Goal: Task Accomplishment & Management: Complete application form

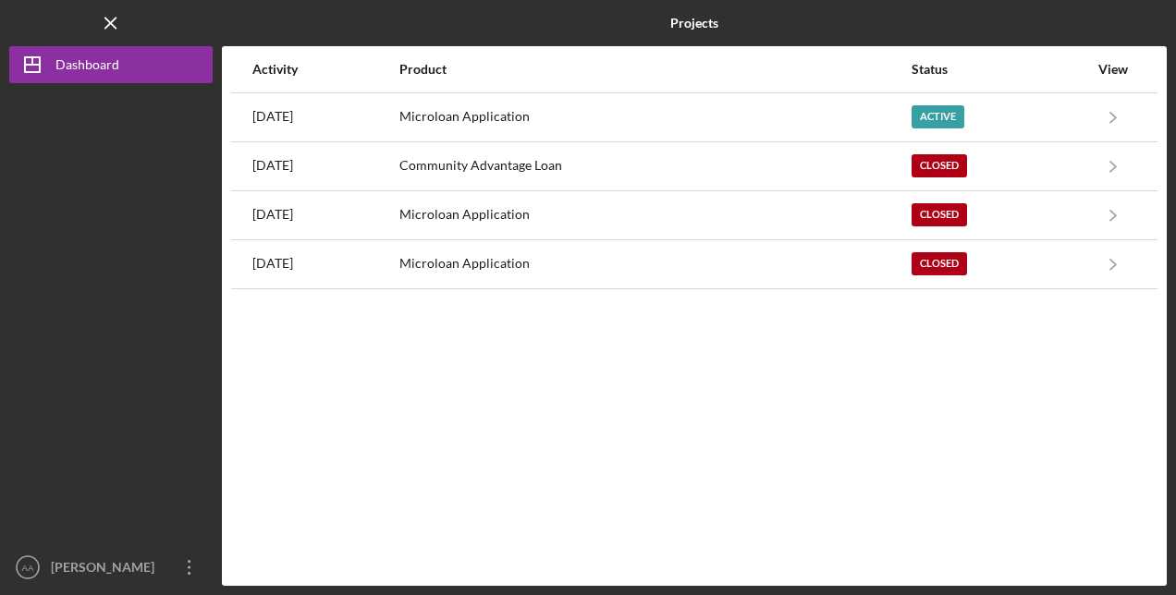
click at [653, 117] on div "Microloan Application" at bounding box center [654, 117] width 510 height 46
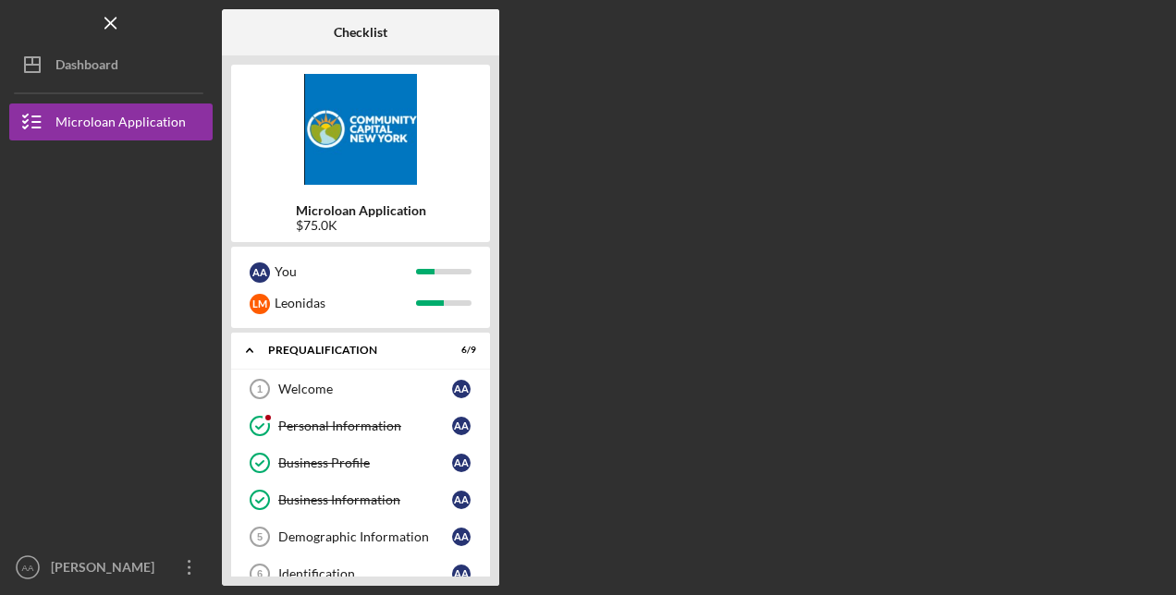
click at [253, 346] on icon "Icon/Expander" at bounding box center [249, 350] width 37 height 37
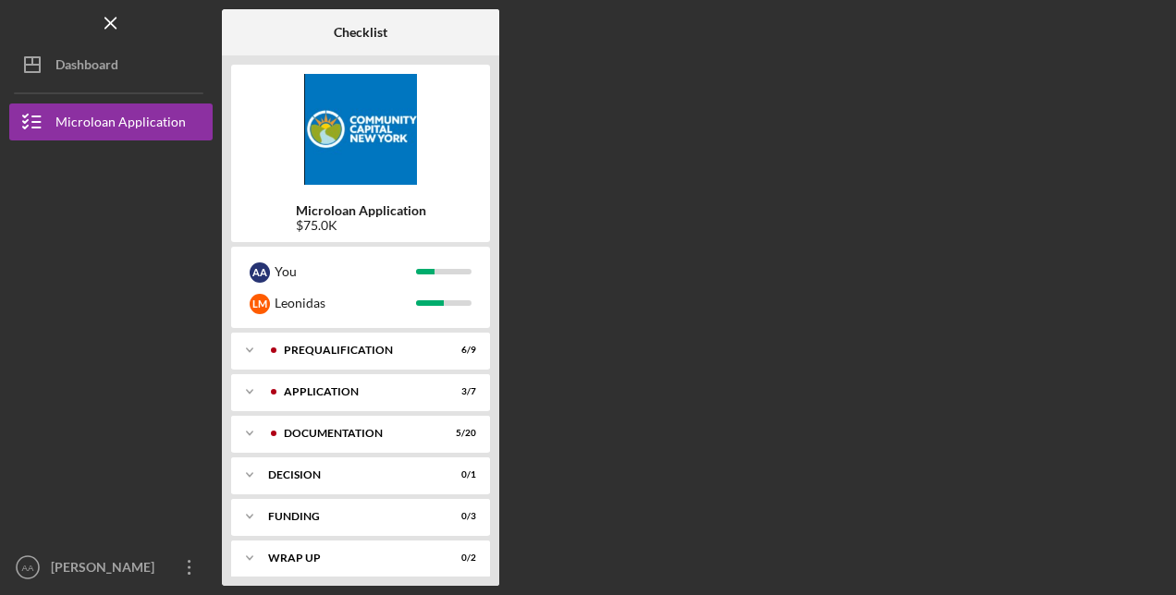
click at [344, 350] on div "Prequalification" at bounding box center [357, 350] width 146 height 11
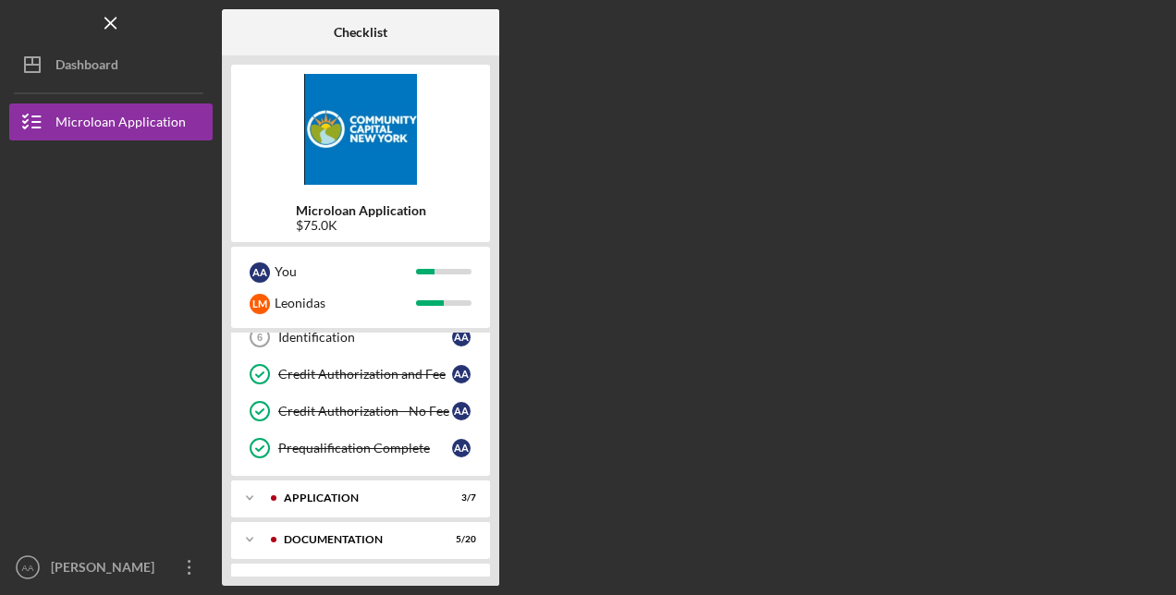
scroll to position [277, 0]
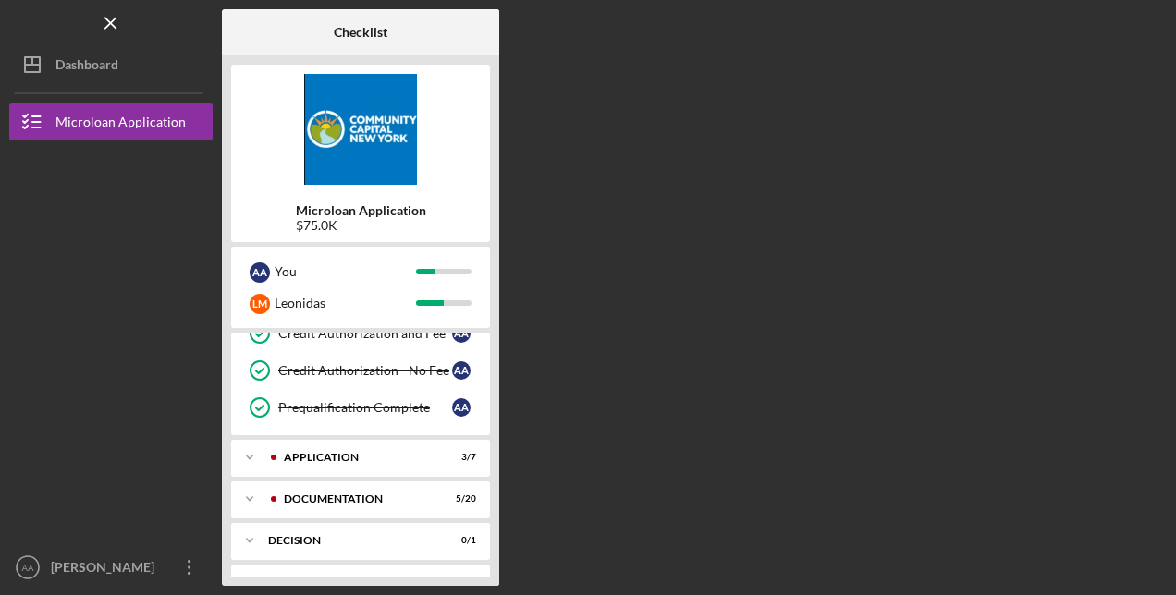
click at [374, 400] on div "Prequalification Complete" at bounding box center [365, 407] width 174 height 15
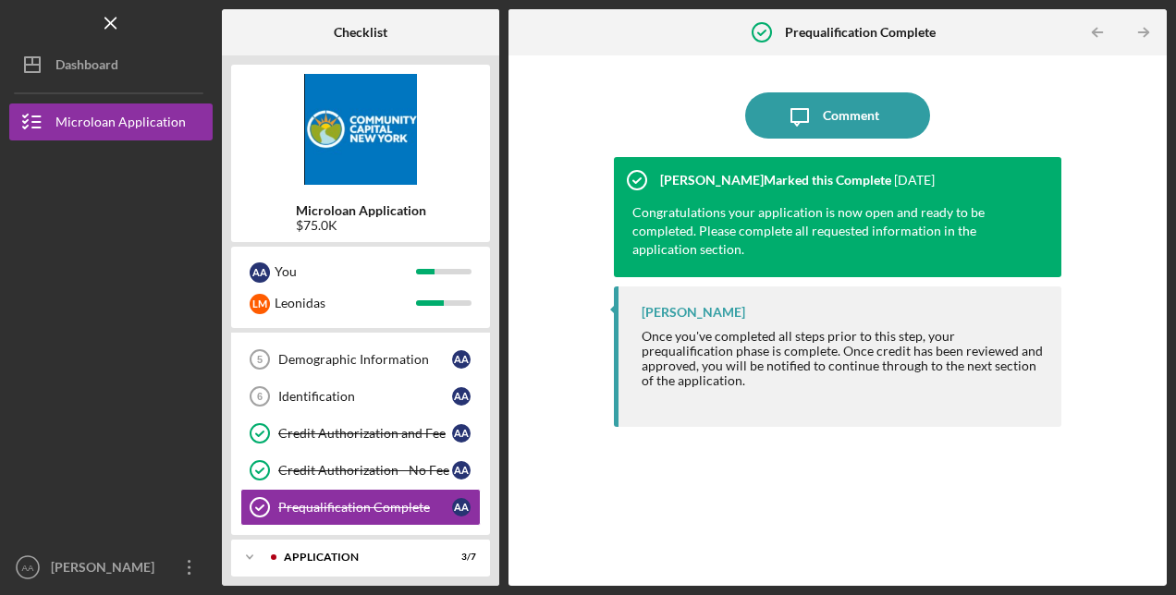
scroll to position [277, 0]
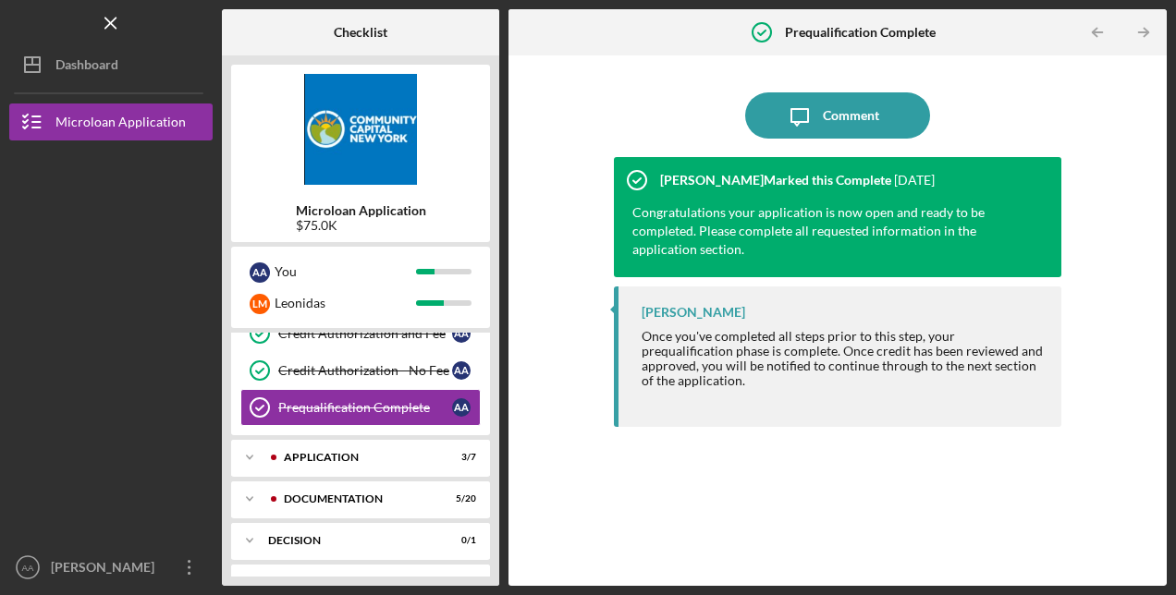
click at [251, 448] on icon "Icon/Expander" at bounding box center [249, 457] width 37 height 37
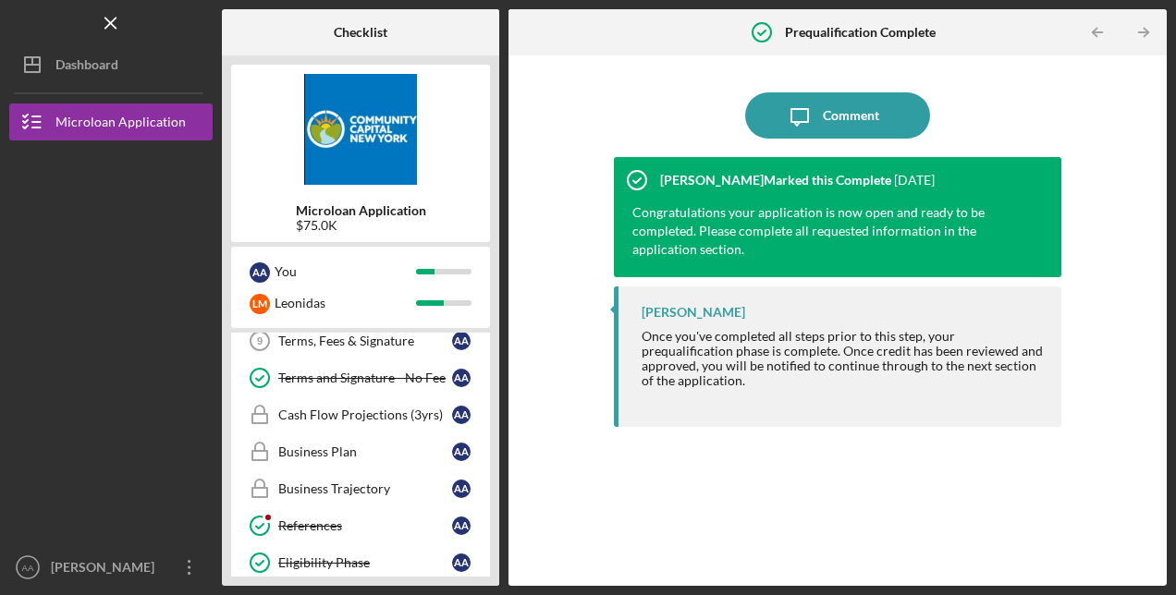
scroll to position [462, 0]
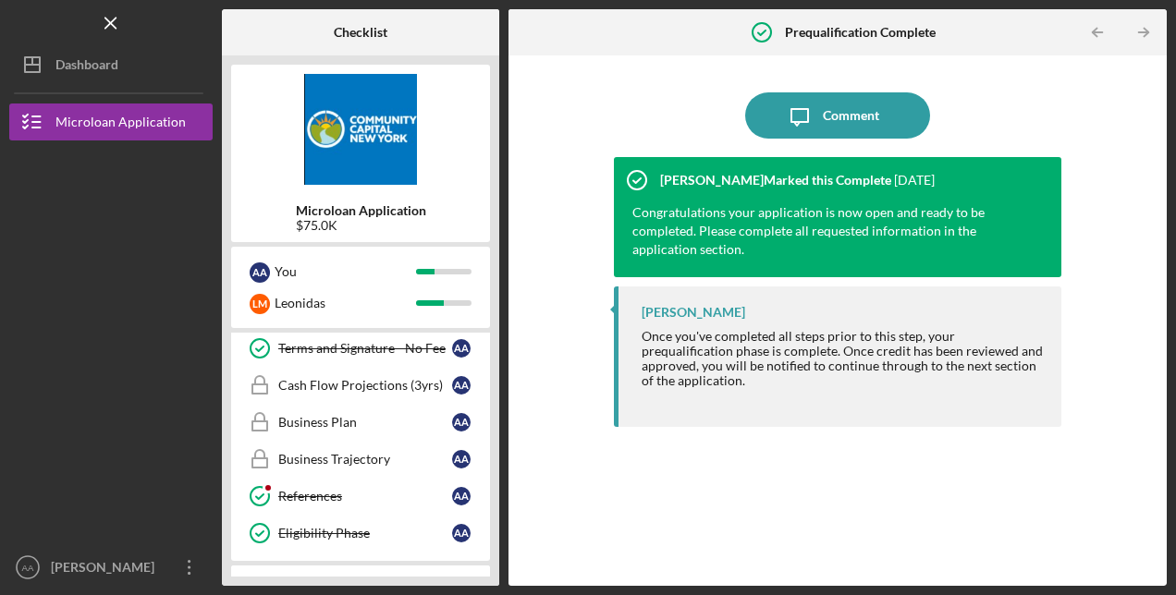
click at [366, 453] on div "Business Trajectory" at bounding box center [365, 459] width 174 height 15
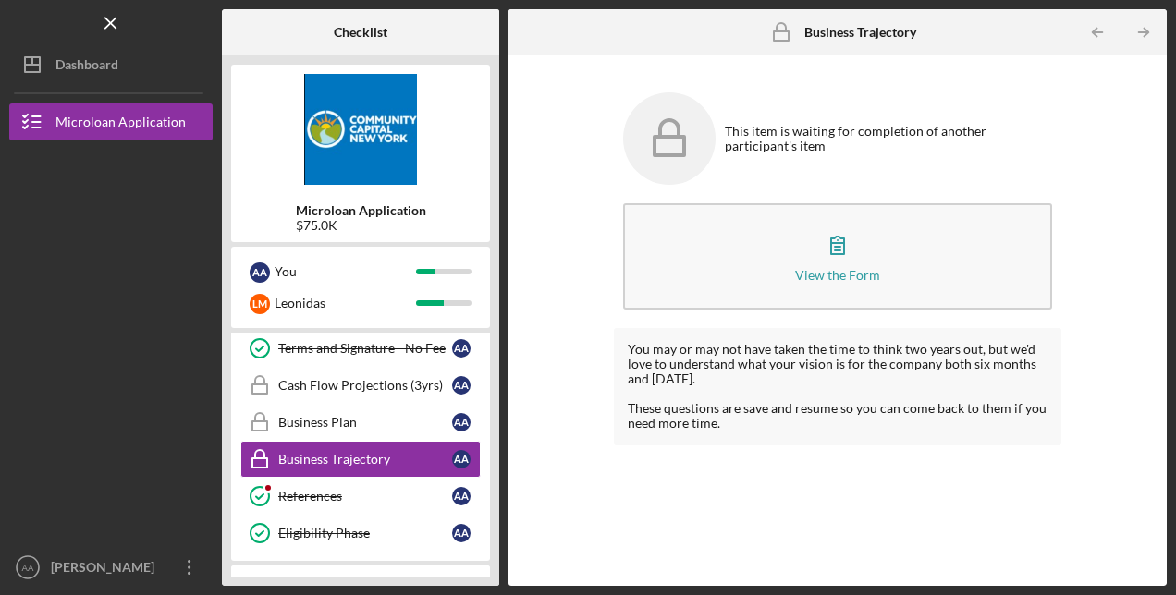
click at [818, 276] on div "View the Form" at bounding box center [837, 275] width 85 height 14
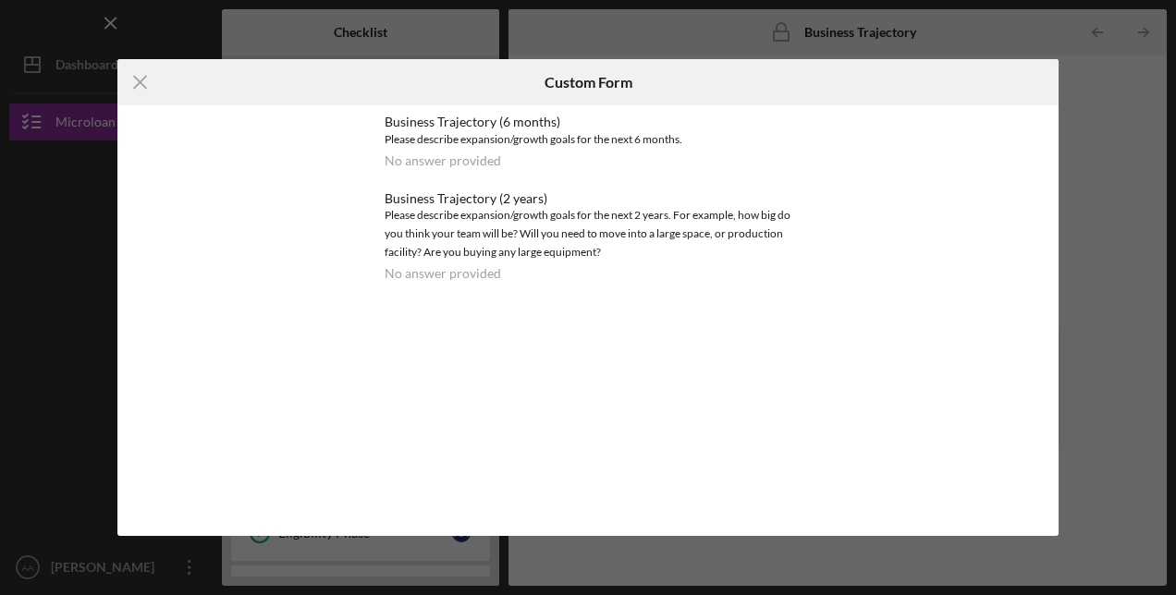
click at [135, 85] on icon "Icon/Menu Close" at bounding box center [140, 82] width 46 height 46
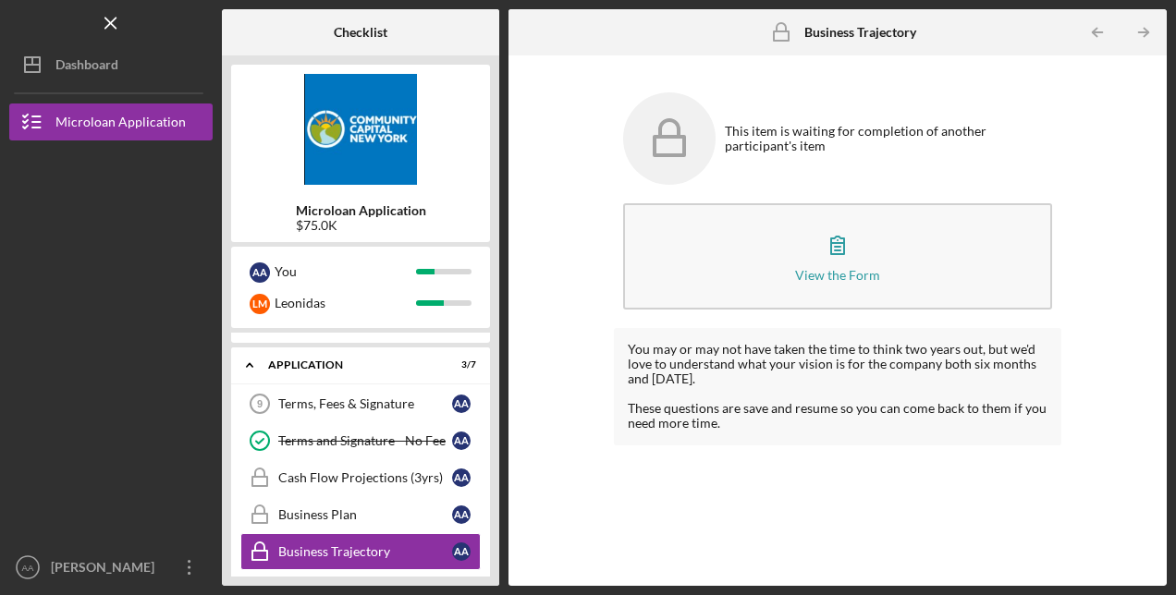
scroll to position [555, 0]
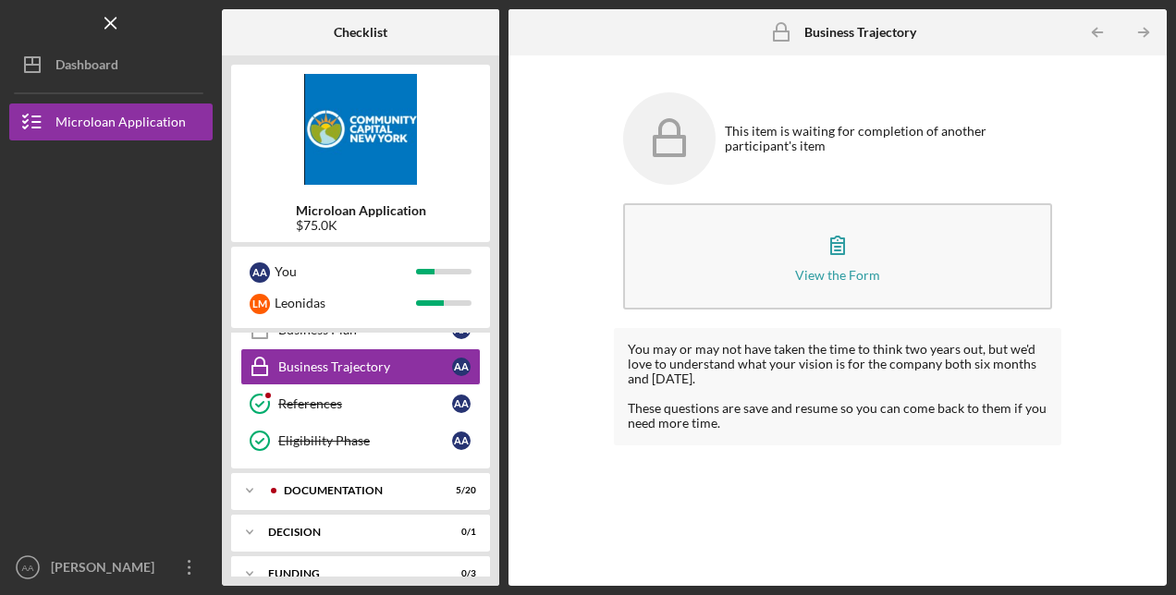
click at [386, 434] on div "Eligibility Phase" at bounding box center [365, 441] width 174 height 15
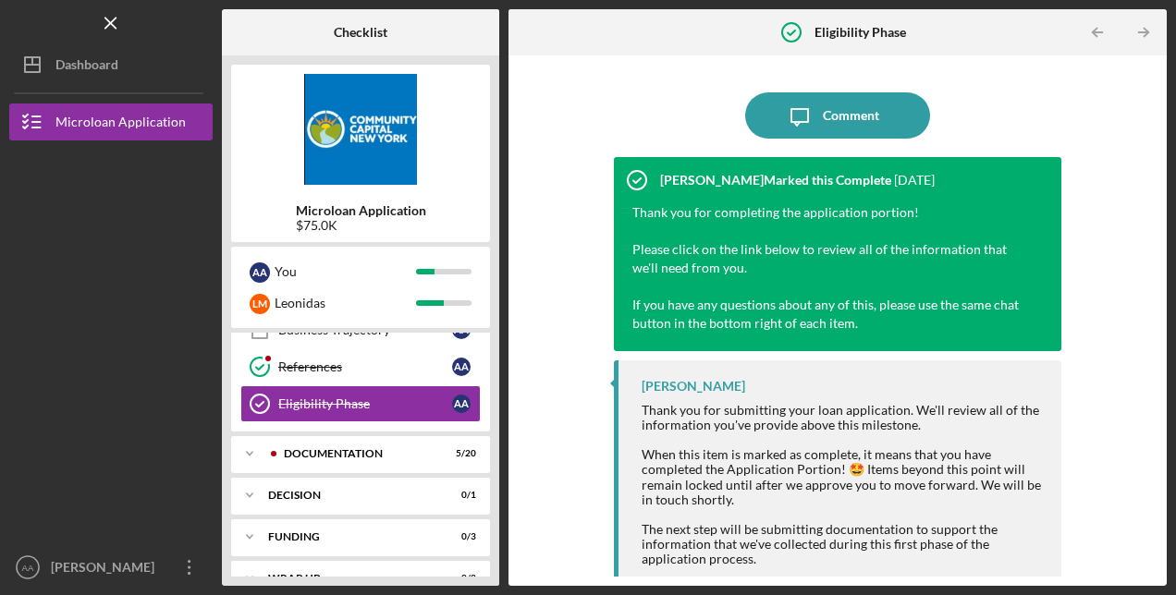
scroll to position [612, 0]
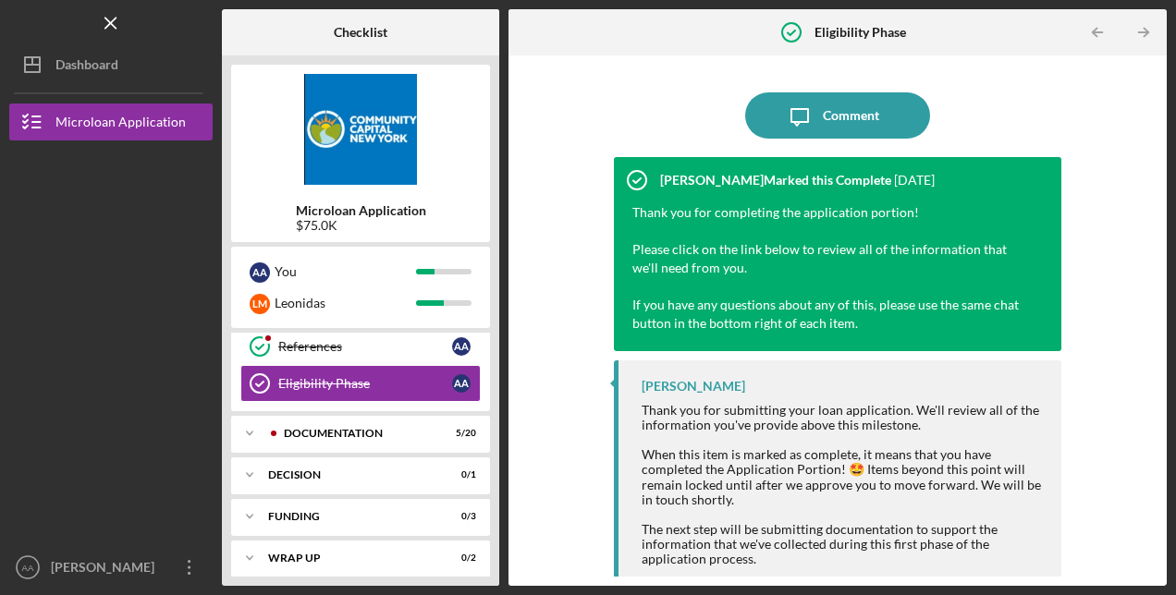
click at [325, 511] on div "Funding" at bounding box center [349, 516] width 162 height 11
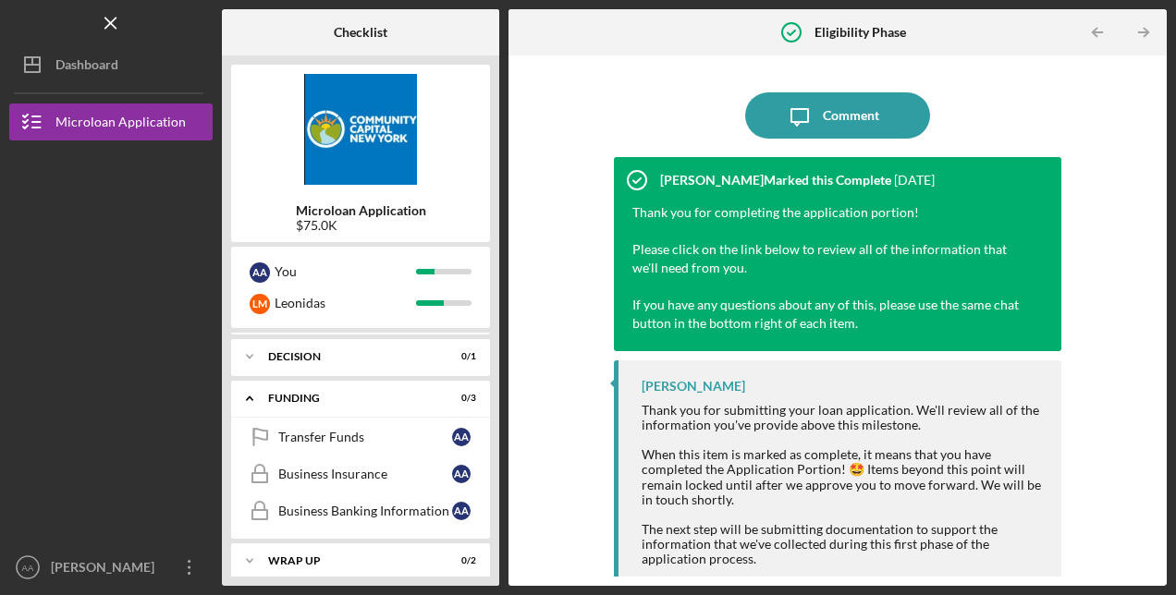
scroll to position [730, 0]
click at [128, 571] on div "[PERSON_NAME]" at bounding box center [106, 570] width 120 height 42
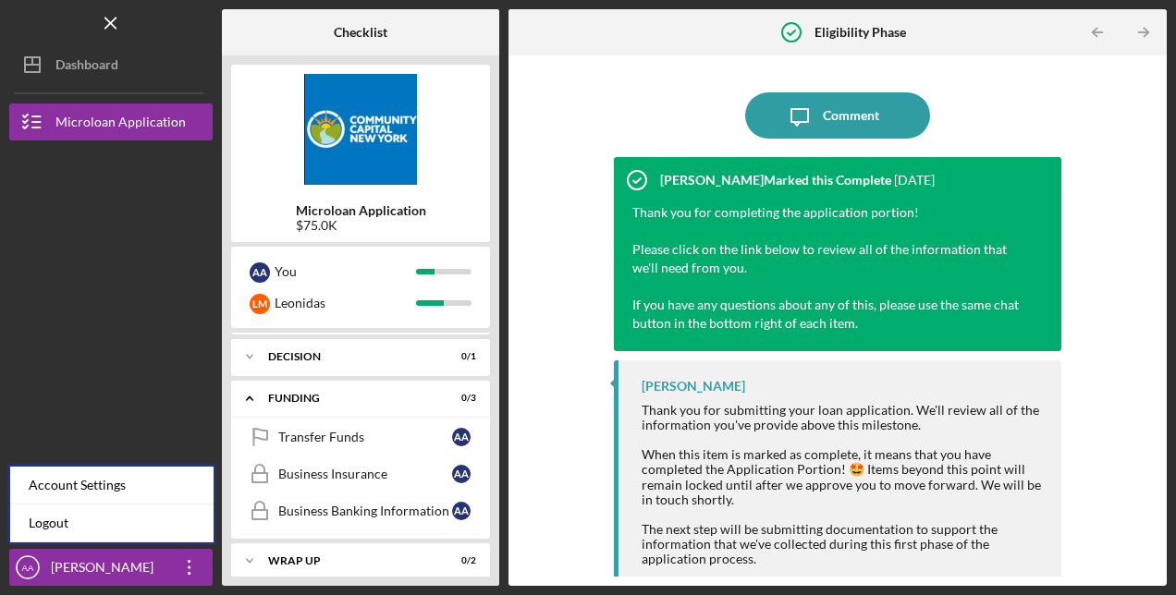
click at [111, 518] on link "Logout" at bounding box center [111, 524] width 203 height 38
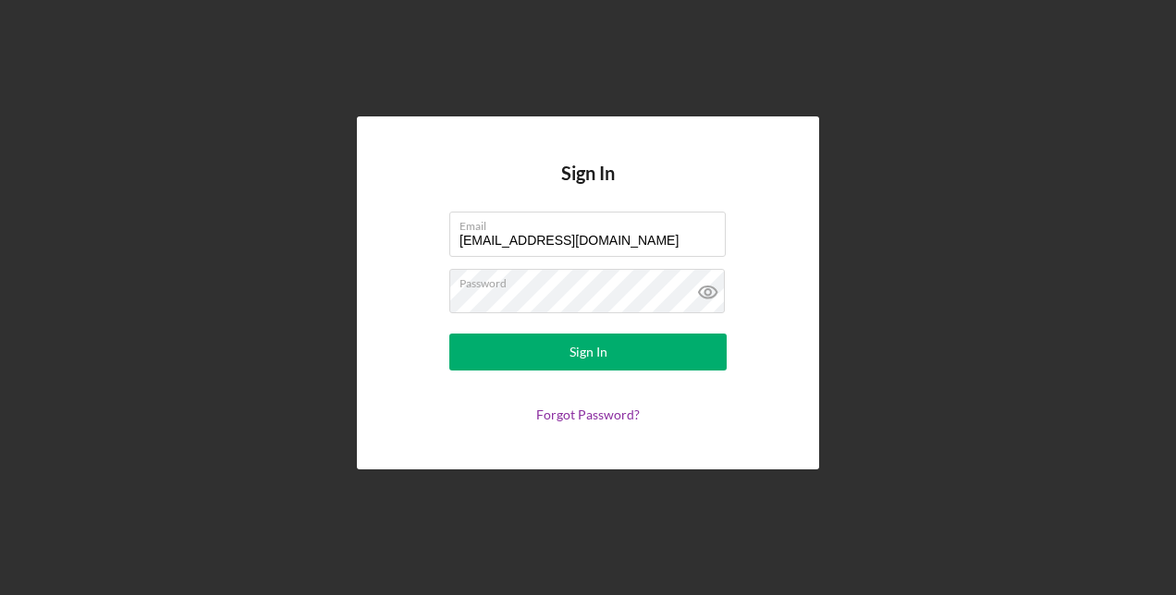
click at [695, 226] on label "Email" at bounding box center [593, 223] width 266 height 20
click at [695, 226] on input "[EMAIL_ADDRESS][DOMAIN_NAME]" at bounding box center [587, 234] width 276 height 44
drag, startPoint x: 695, startPoint y: 237, endPoint x: 374, endPoint y: 255, distance: 321.4
click at [379, 257] on div "Sign In Email [EMAIL_ADDRESS][DOMAIN_NAME] Password Sign In Forgot Password?" at bounding box center [588, 293] width 462 height 352
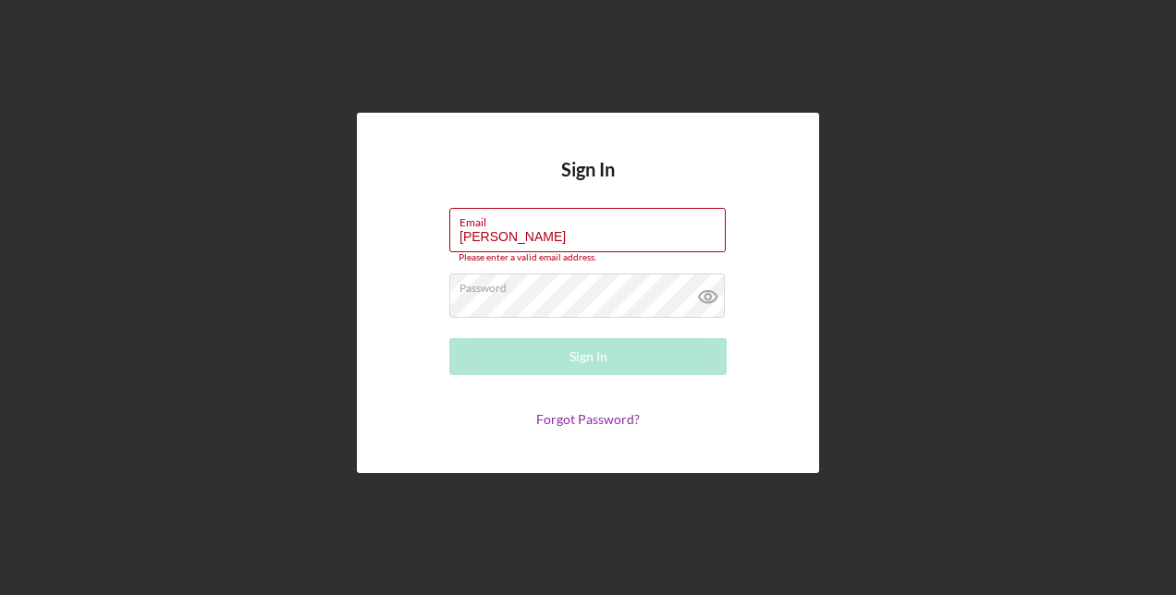
type input "[EMAIL_ADDRESS][DOMAIN_NAME]"
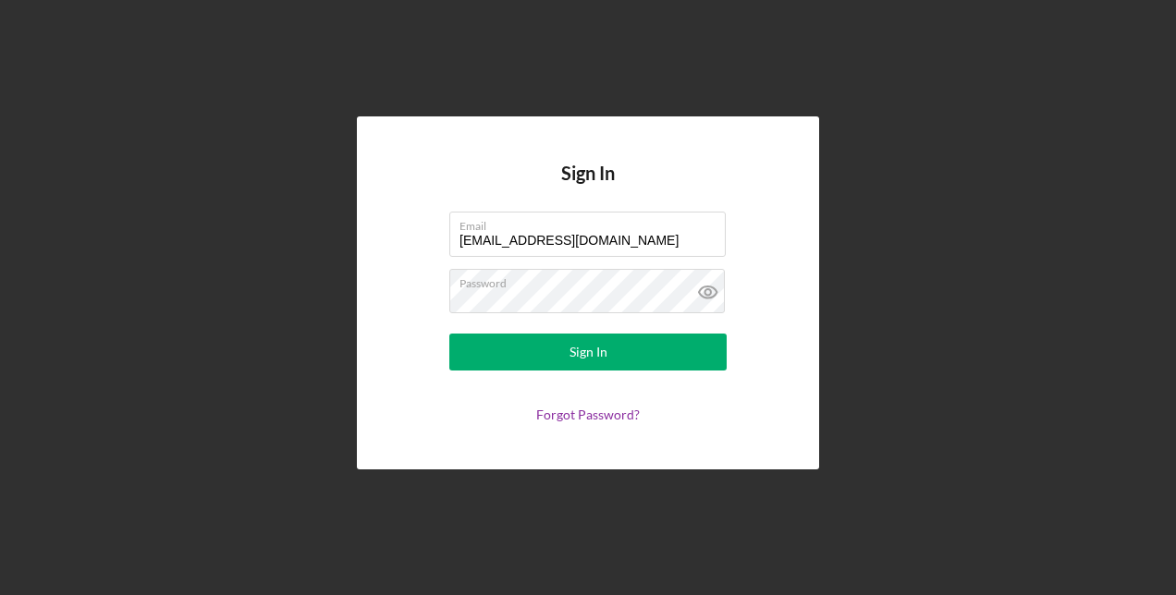
click at [668, 353] on button "Sign In" at bounding box center [587, 352] width 277 height 37
